Goal: Information Seeking & Learning: Learn about a topic

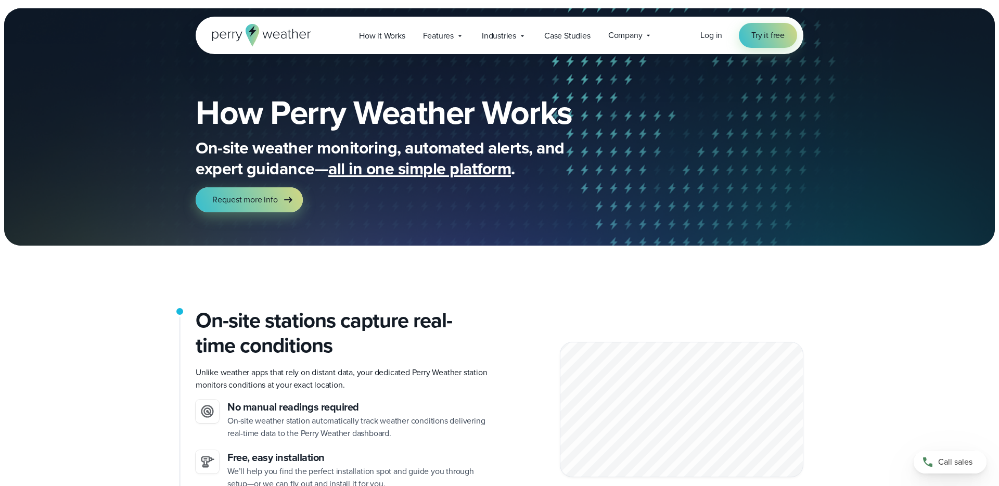
click at [447, 168] on span "all in one simple platform" at bounding box center [419, 168] width 183 height 25
click at [445, 34] on span "Features" at bounding box center [438, 36] width 31 height 12
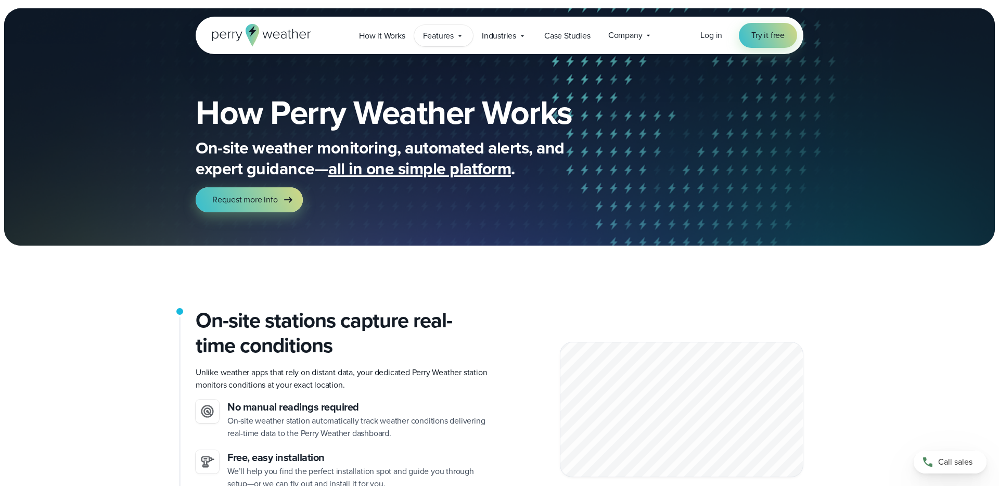
click at [454, 39] on div "Features Explore All Features Explore Perry Weather's on-site weather hardware …" at bounding box center [443, 35] width 59 height 21
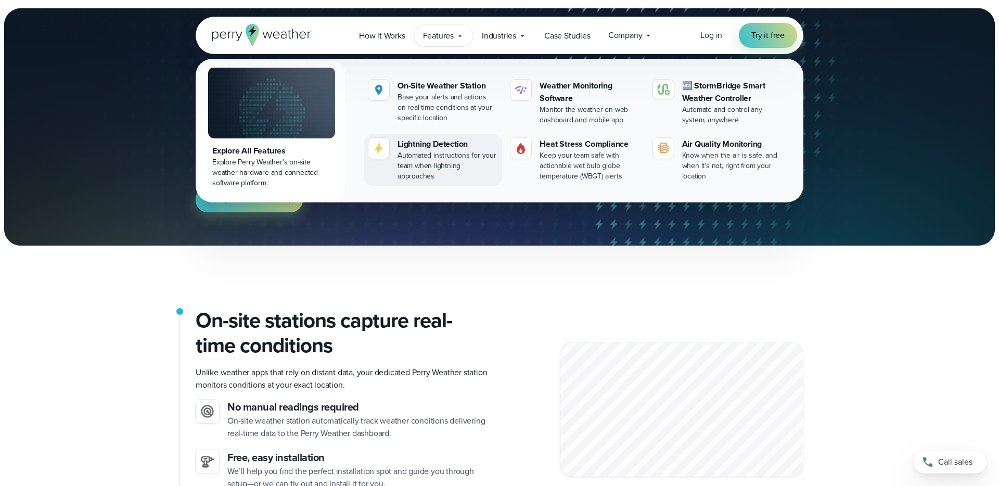
click at [435, 138] on div "Lightning Detection" at bounding box center [448, 144] width 100 height 12
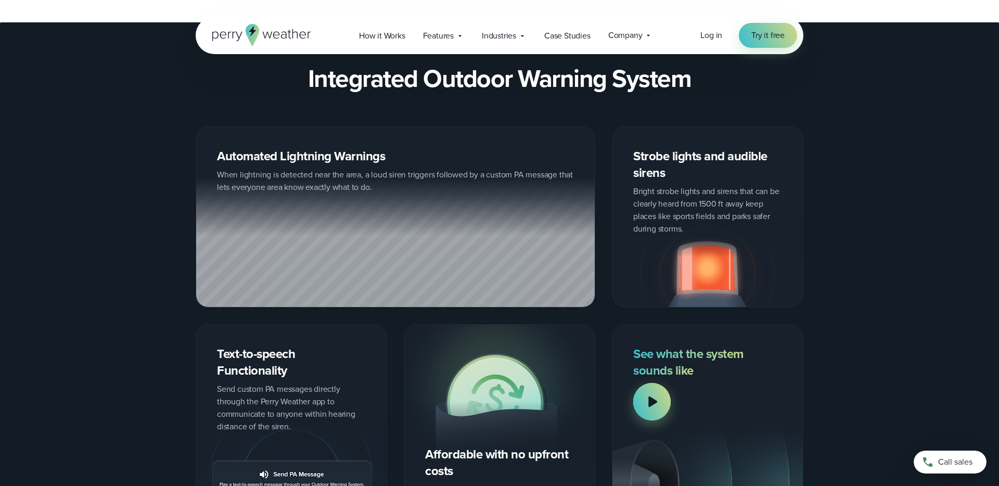
scroll to position [1201, 0]
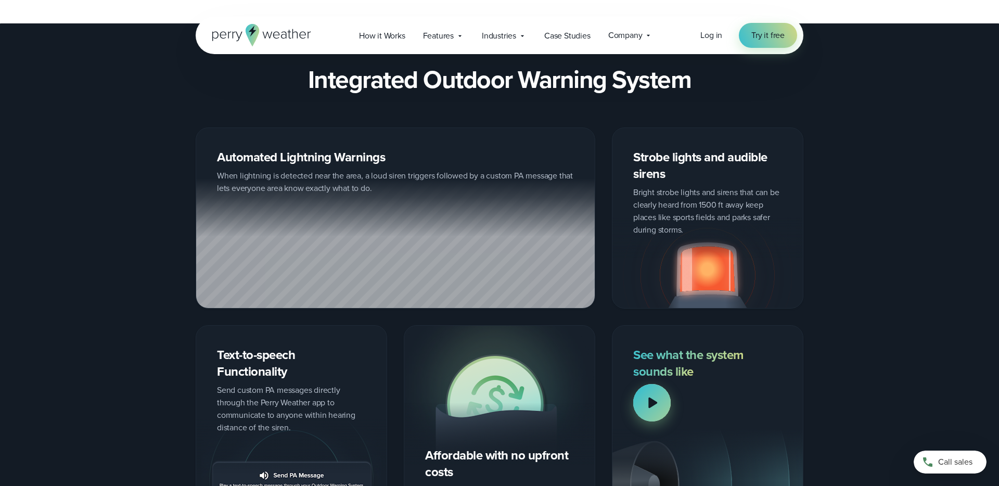
click at [667, 393] on div at bounding box center [651, 402] width 37 height 37
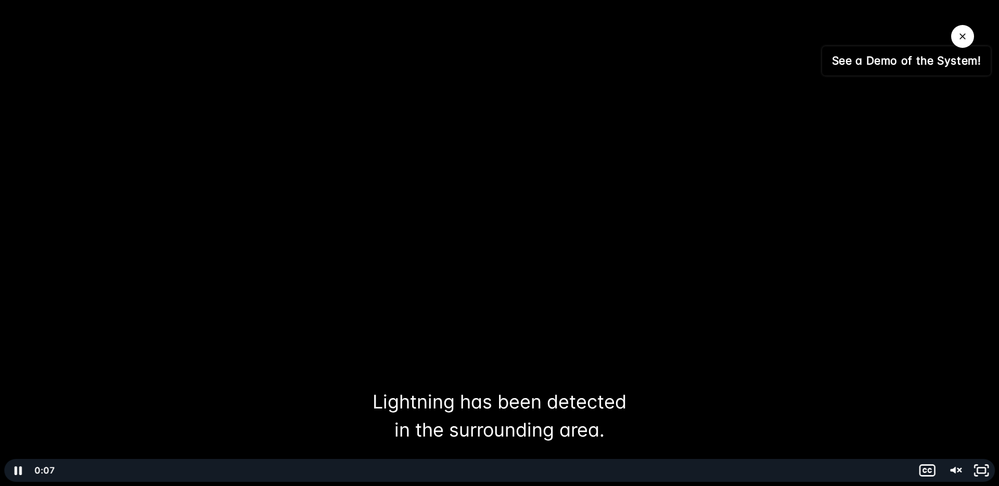
click at [263, 293] on div at bounding box center [499, 243] width 999 height 486
click at [963, 475] on icon "Unmute" at bounding box center [955, 471] width 32 height 28
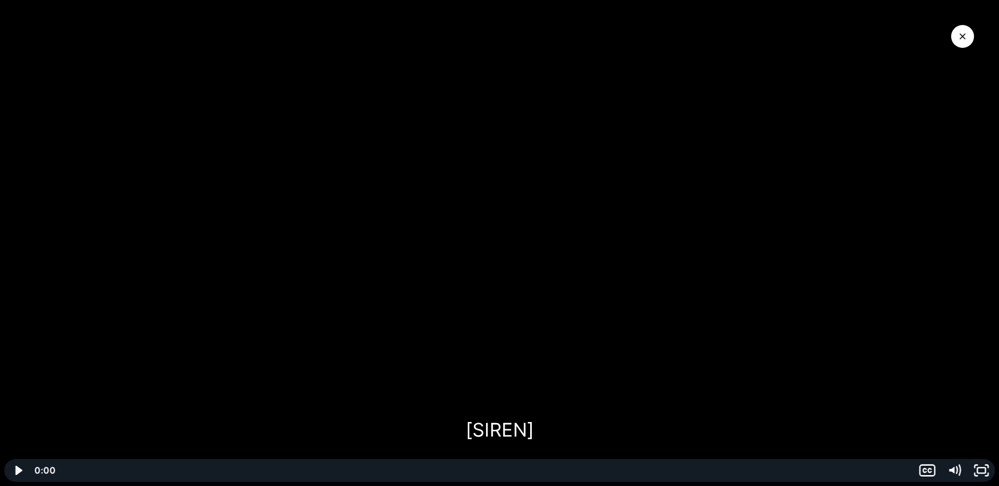
drag, startPoint x: 304, startPoint y: 473, endPoint x: 28, endPoint y: 486, distance: 276.7
click at [28, 486] on div "Click for sound @keyframes VOLUME_SMALL_WAVE_FLASH { 0% { opacity: 0; } 33% { o…" at bounding box center [499, 243] width 999 height 486
click at [11, 464] on icon "Play Video" at bounding box center [19, 471] width 32 height 28
click at [963, 21] on div at bounding box center [499, 243] width 999 height 486
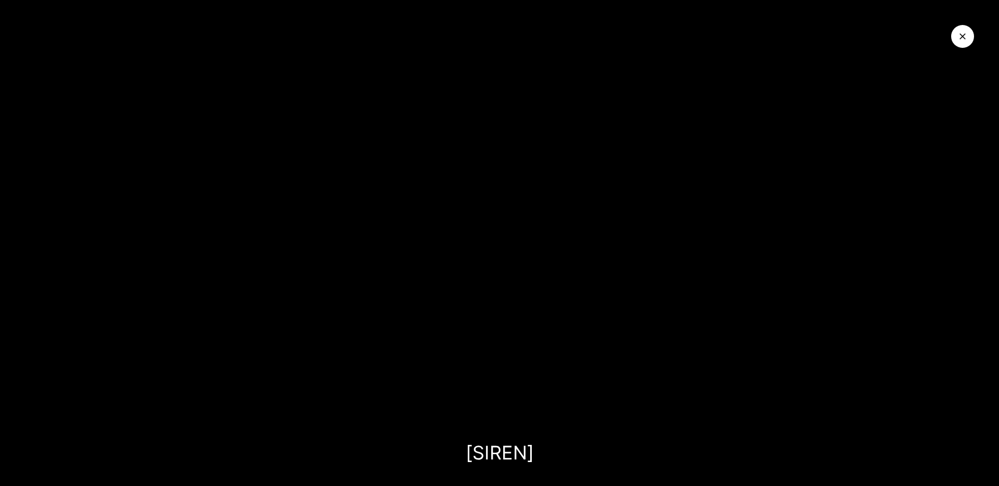
click at [964, 30] on button "Close Video" at bounding box center [963, 36] width 23 height 23
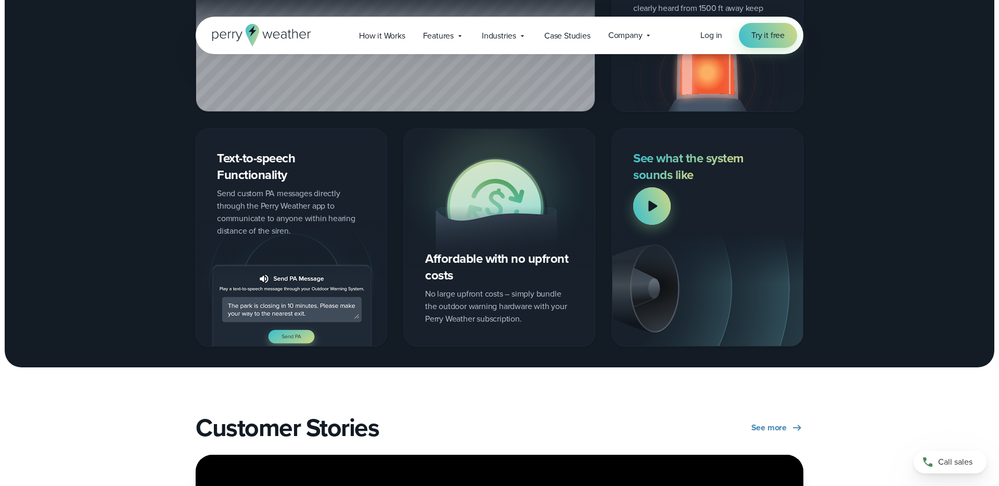
scroll to position [1403, 0]
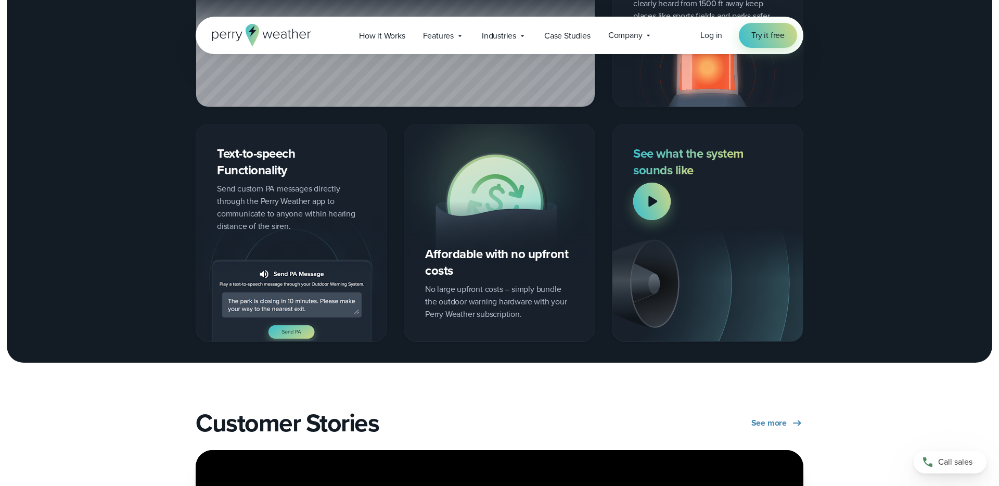
click at [294, 332] on img at bounding box center [291, 279] width 191 height 124
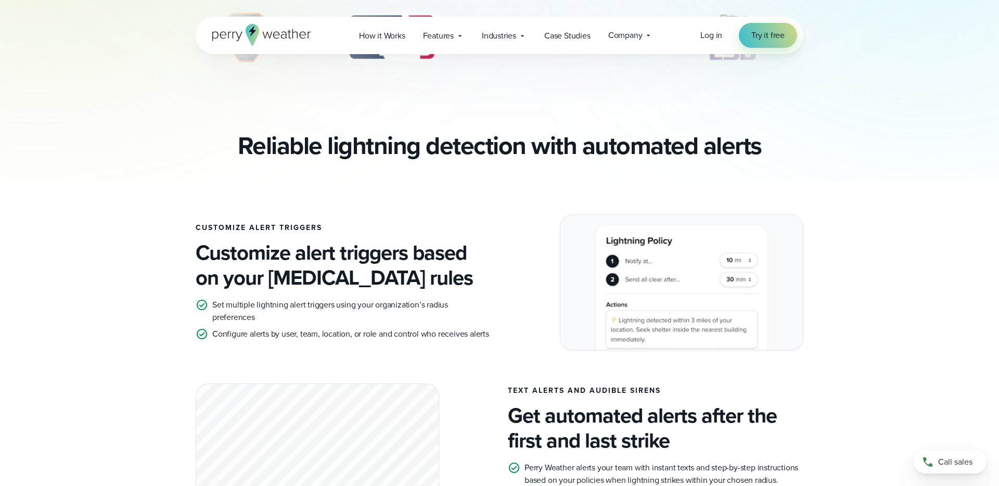
scroll to position [0, 0]
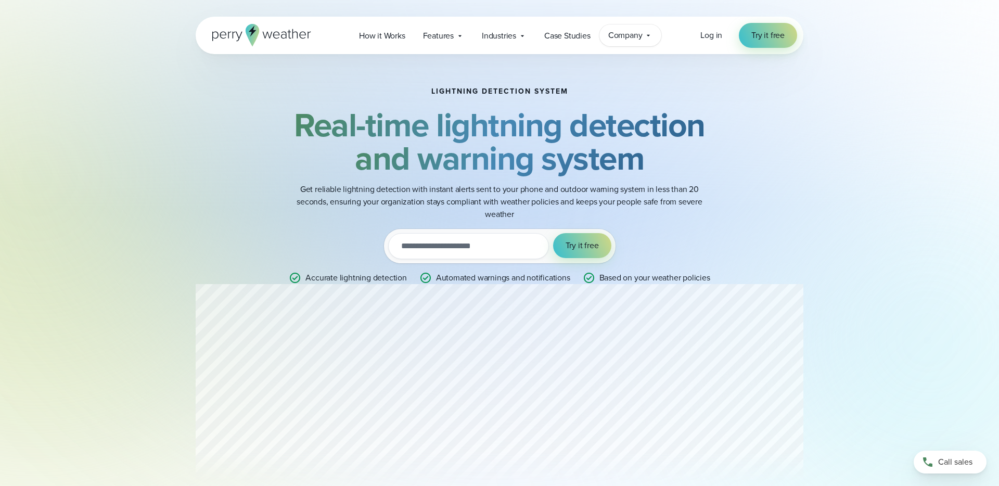
click at [620, 35] on span "Company" at bounding box center [625, 35] width 34 height 12
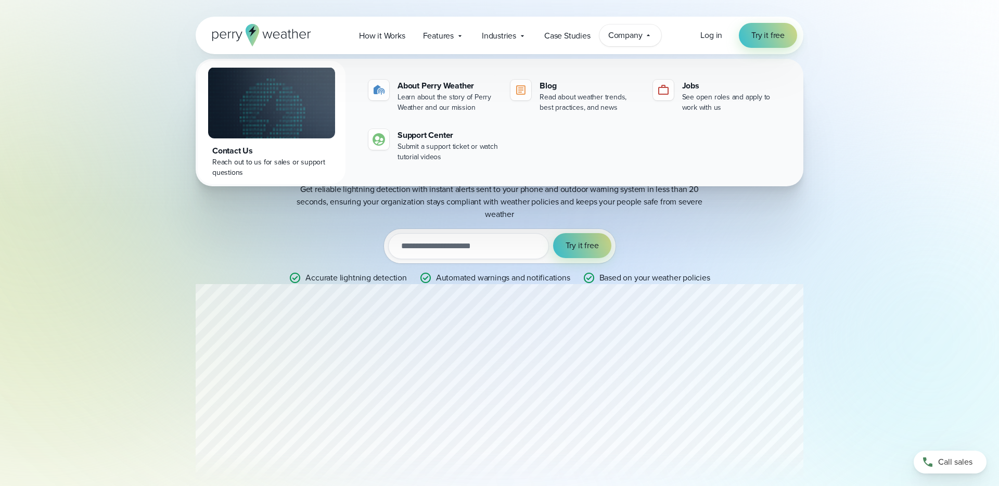
click at [620, 35] on span "Company" at bounding box center [625, 35] width 34 height 12
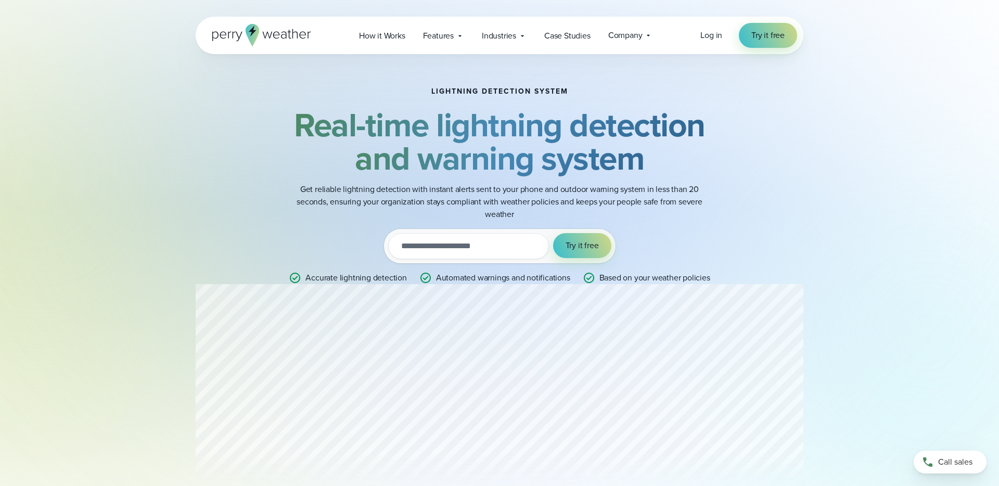
click at [267, 35] on icon at bounding box center [261, 35] width 99 height 22
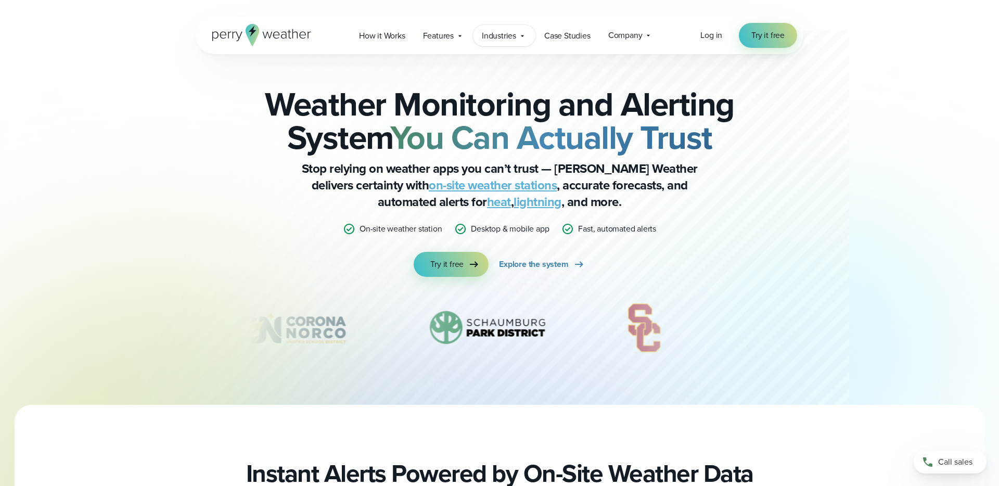
click at [517, 35] on div "Industries Featured Case Study How PGA of America is Prioritizing Golfer Safety…" at bounding box center [504, 35] width 62 height 21
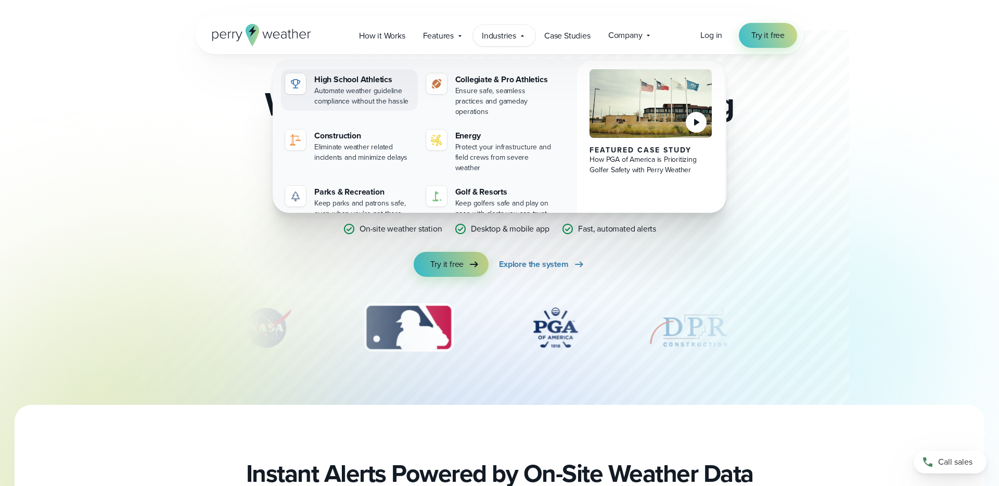
click at [300, 82] on img at bounding box center [295, 84] width 12 height 12
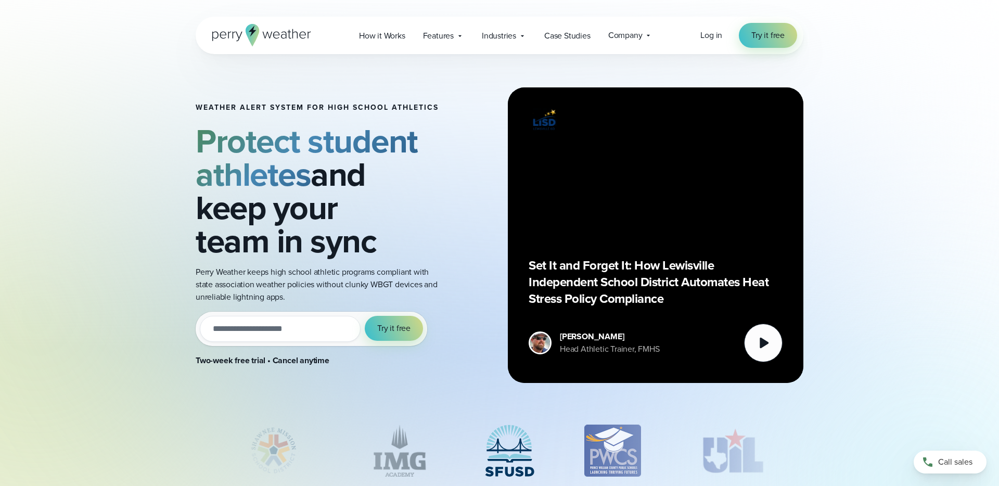
click at [282, 23] on div "Open Menu Log in Try it free How it Works" at bounding box center [500, 35] width 608 height 37
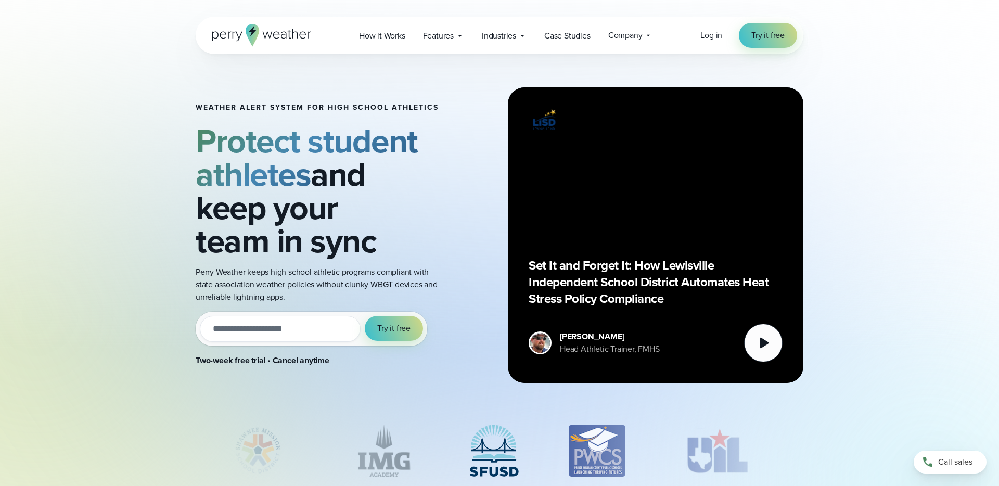
click at [280, 30] on icon at bounding box center [261, 35] width 99 height 22
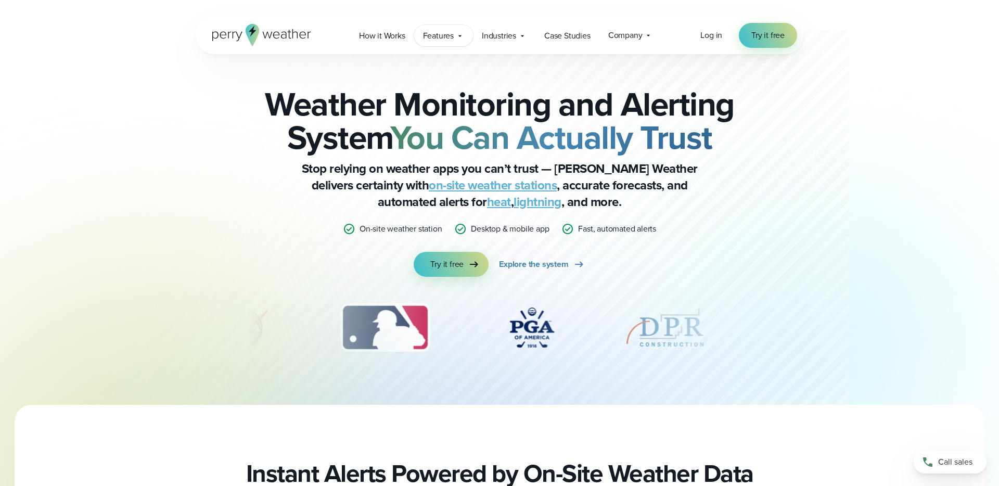
click at [435, 40] on span "Features" at bounding box center [438, 36] width 31 height 12
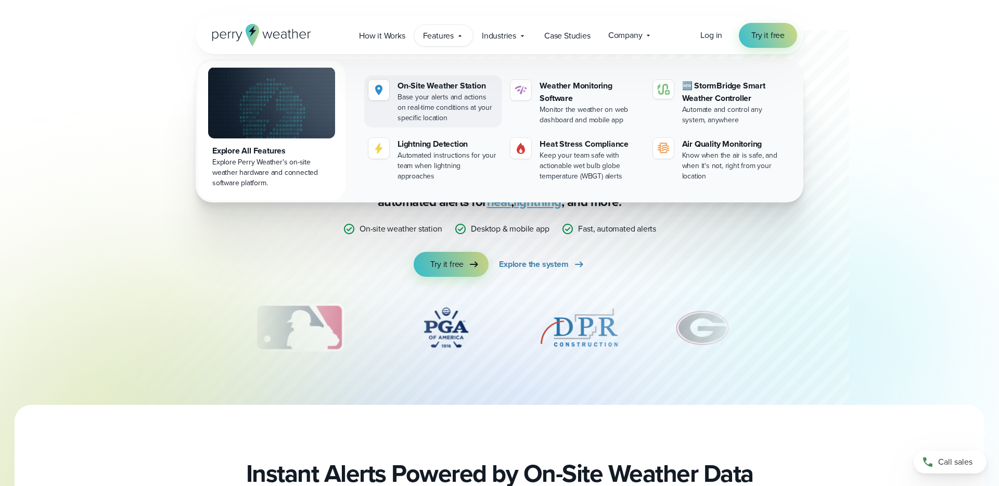
click at [445, 110] on div "Base your alerts and actions on real-time conditions at your specific location" at bounding box center [448, 107] width 100 height 31
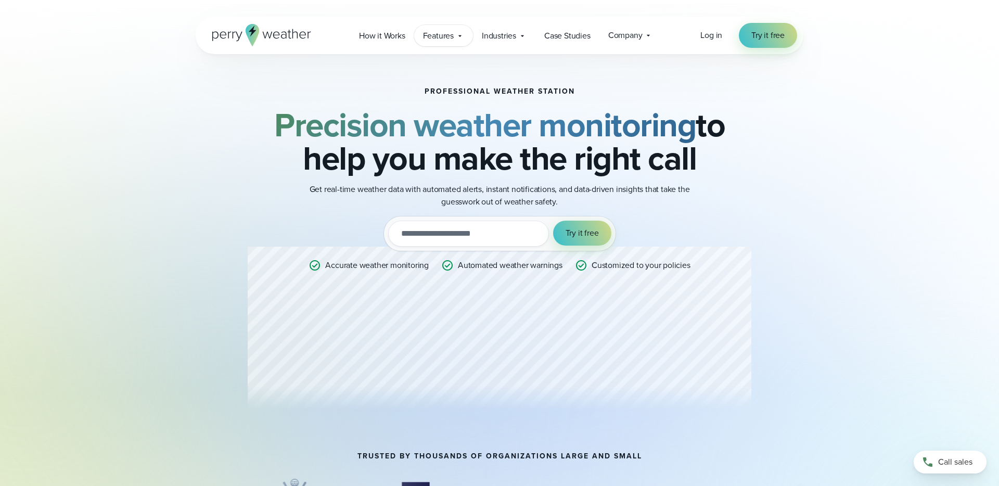
click at [457, 42] on div "Features Explore All Features Explore Perry Weather's on-site weather hardware …" at bounding box center [443, 35] width 59 height 21
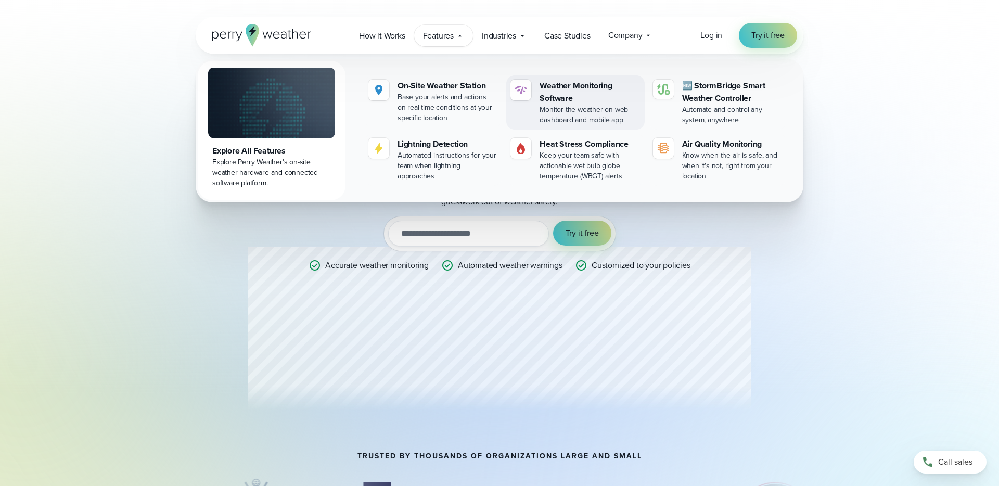
click at [561, 84] on div "Weather Monitoring Software" at bounding box center [590, 92] width 100 height 25
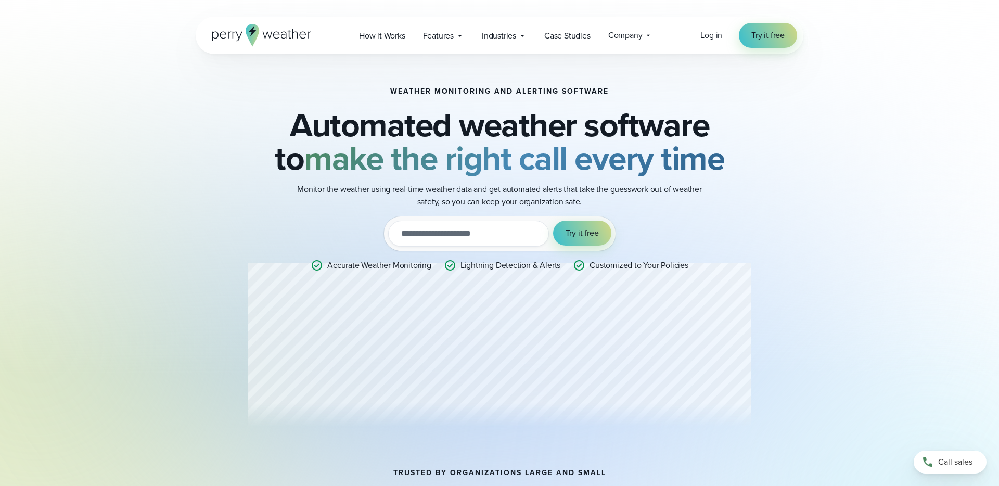
click at [294, 39] on icon at bounding box center [261, 35] width 99 height 22
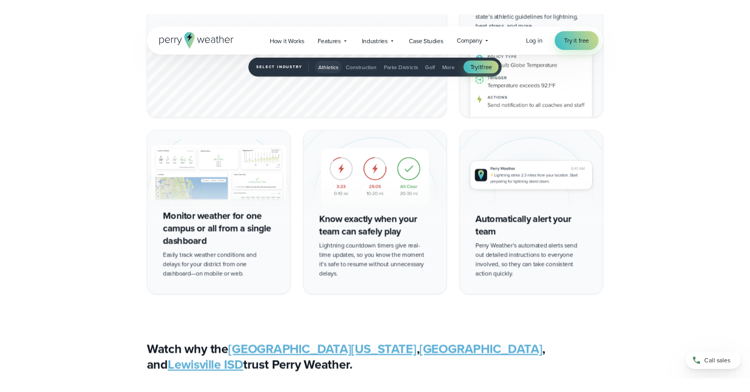
scroll to position [2053, 0]
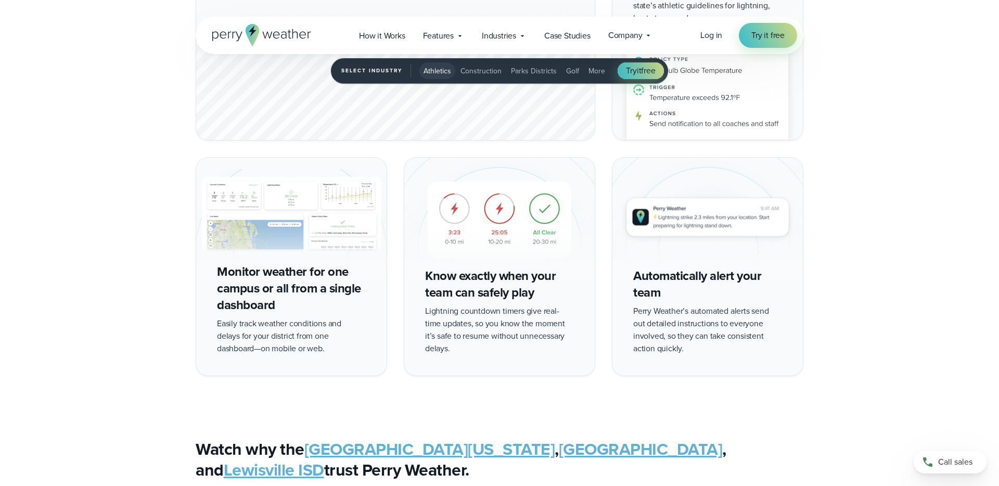
drag, startPoint x: 467, startPoint y: 198, endPoint x: 462, endPoint y: 198, distance: 5.7
click at [462, 198] on img "1 of 5" at bounding box center [499, 220] width 191 height 124
